Goal: Check status: Check status

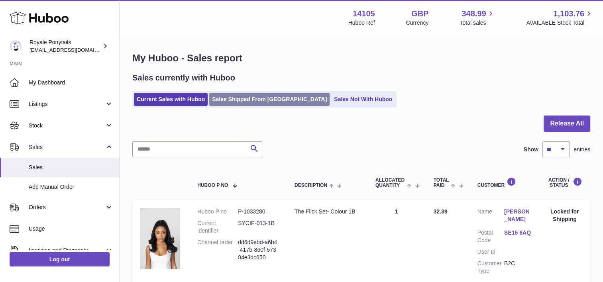
click at [269, 94] on link "Sales Shipped From [GEOGRAPHIC_DATA]" at bounding box center [269, 99] width 120 height 13
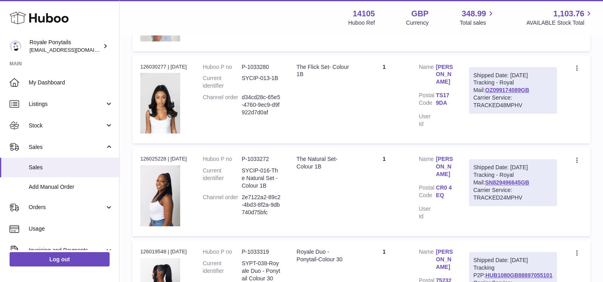
scroll to position [252, 0]
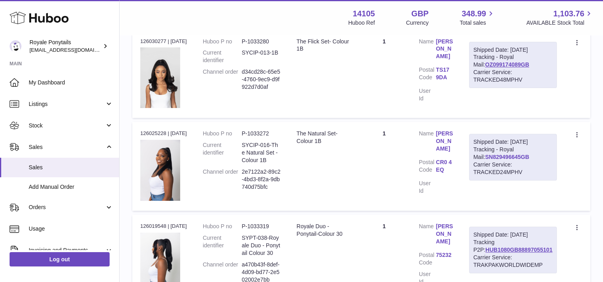
click at [506, 155] on link "SN829496645GB" at bounding box center [507, 157] width 44 height 6
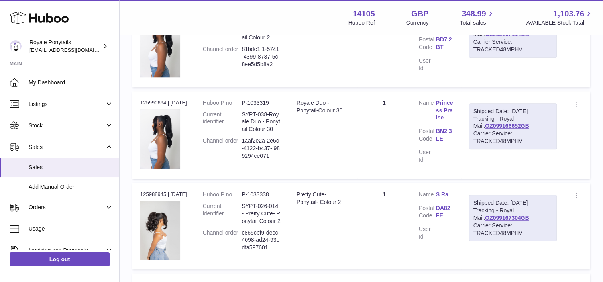
scroll to position [758, 0]
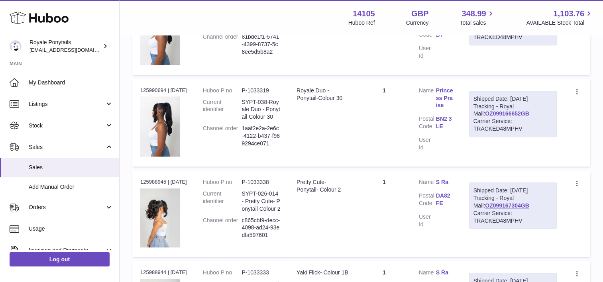
click at [502, 113] on link "OZ099166652GB" at bounding box center [507, 113] width 44 height 6
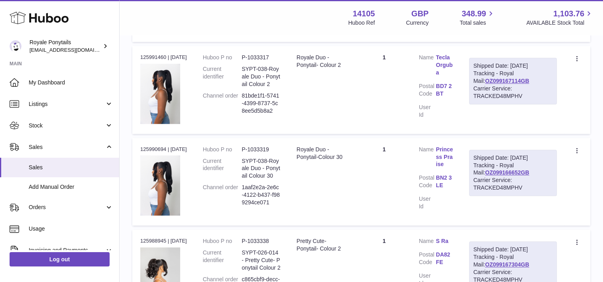
scroll to position [645, 0]
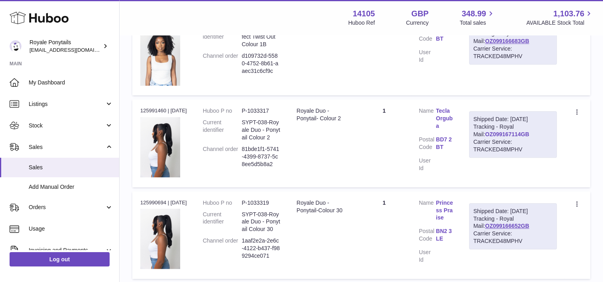
click at [510, 132] on link "OZ099167114GB" at bounding box center [507, 134] width 44 height 6
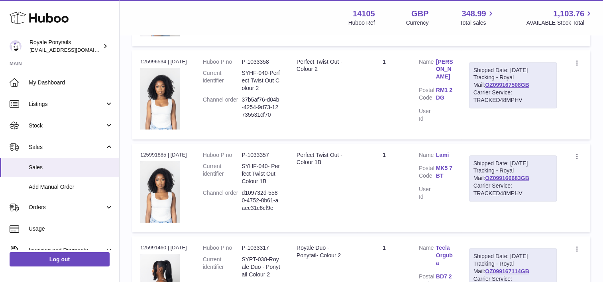
scroll to position [483, 0]
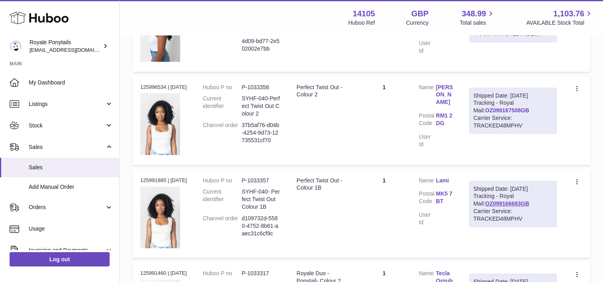
click at [507, 112] on link "OZ099167508GB" at bounding box center [507, 110] width 44 height 6
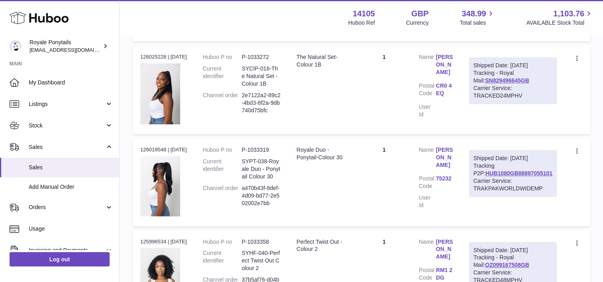
scroll to position [312, 0]
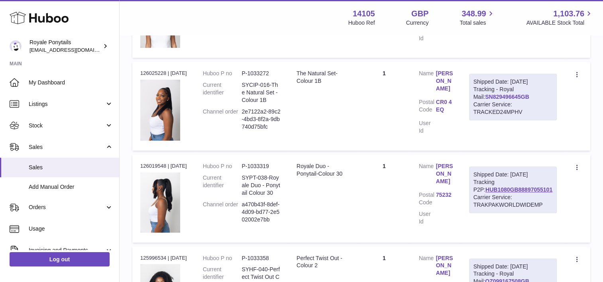
click at [516, 94] on link "SN829496645GB" at bounding box center [507, 97] width 44 height 6
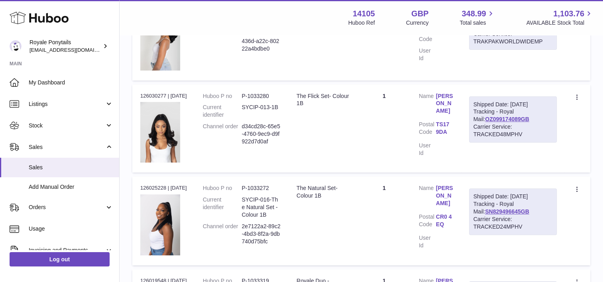
scroll to position [197, 0]
click at [512, 118] on link "OZ099174089GB" at bounding box center [507, 119] width 44 height 6
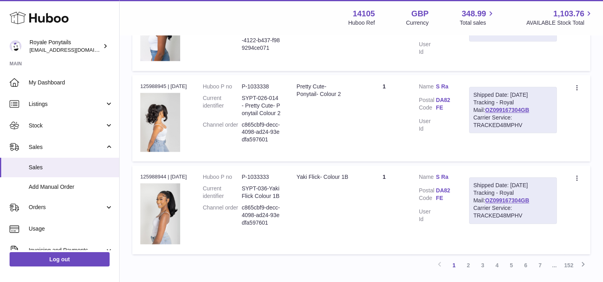
scroll to position [912, 0]
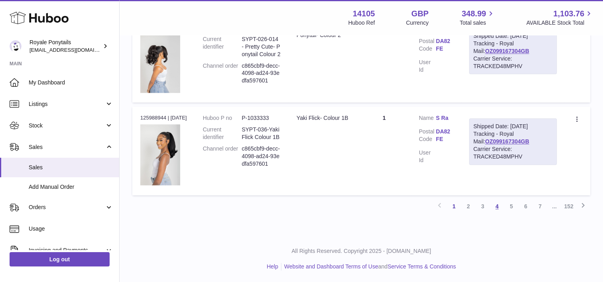
click at [496, 207] on link "4" at bounding box center [497, 206] width 14 height 14
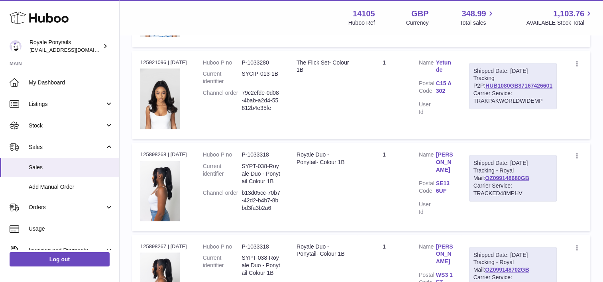
scroll to position [325, 0]
click at [508, 176] on link "OZ099148680GB" at bounding box center [507, 178] width 44 height 6
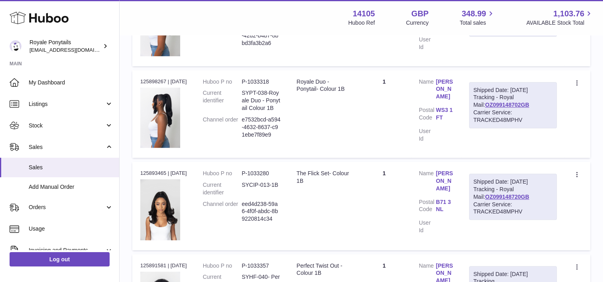
scroll to position [490, 0]
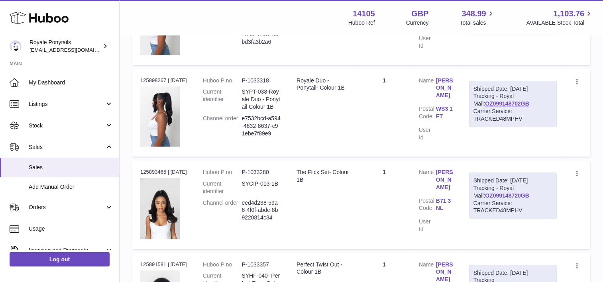
click at [497, 193] on link "OZ099148720GB" at bounding box center [507, 195] width 44 height 6
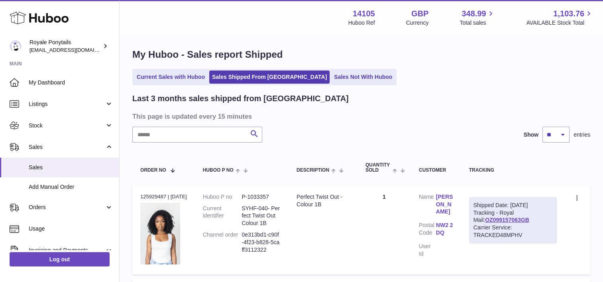
scroll to position [0, 0]
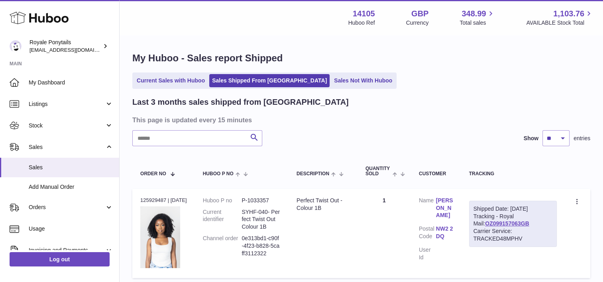
drag, startPoint x: 362, startPoint y: 224, endPoint x: 175, endPoint y: 25, distance: 272.8
drag, startPoint x: 175, startPoint y: 25, endPoint x: 164, endPoint y: 17, distance: 13.3
click at [164, 17] on div "Menu Huboo 14105 Huboo Ref GBP Currency 348.99 Total sales 1,103.76 AVAILABLE S…" at bounding box center [361, 17] width 464 height 18
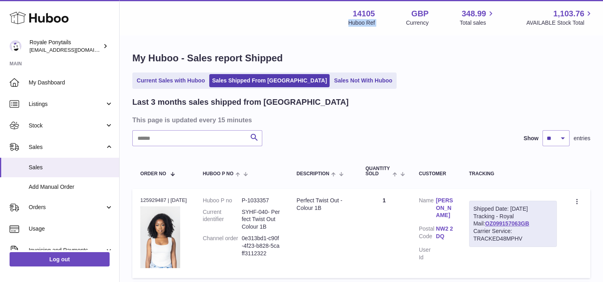
click at [164, 17] on div "Menu Huboo 14105 Huboo Ref GBP Currency 348.99 Total sales 1,103.76 AVAILABLE S…" at bounding box center [361, 17] width 464 height 18
